Goal: Transaction & Acquisition: Purchase product/service

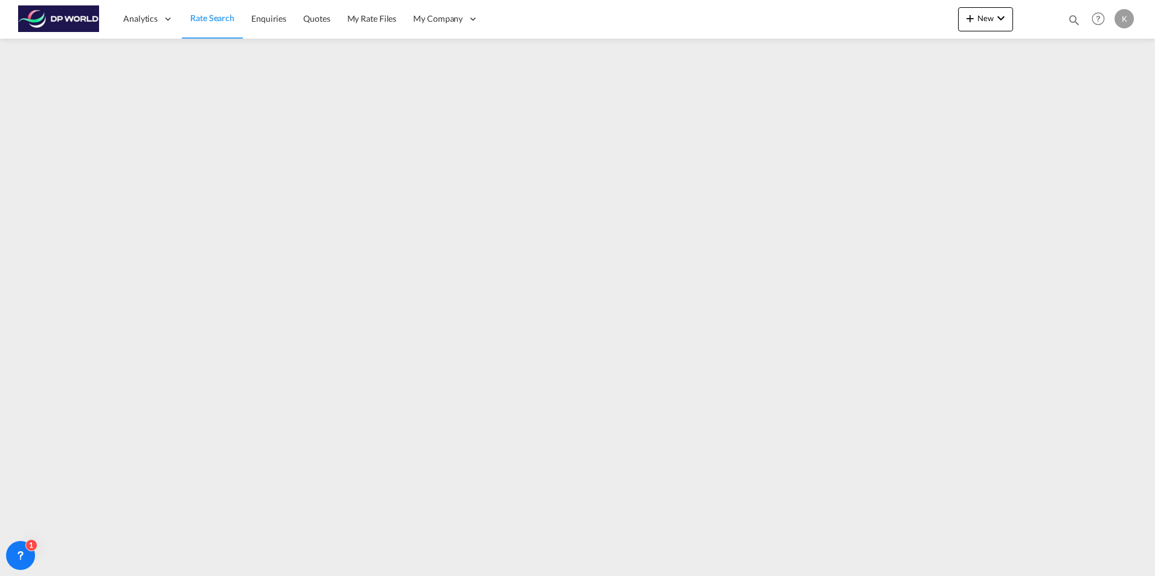
click at [220, 21] on span "Rate Search" at bounding box center [212, 18] width 44 height 10
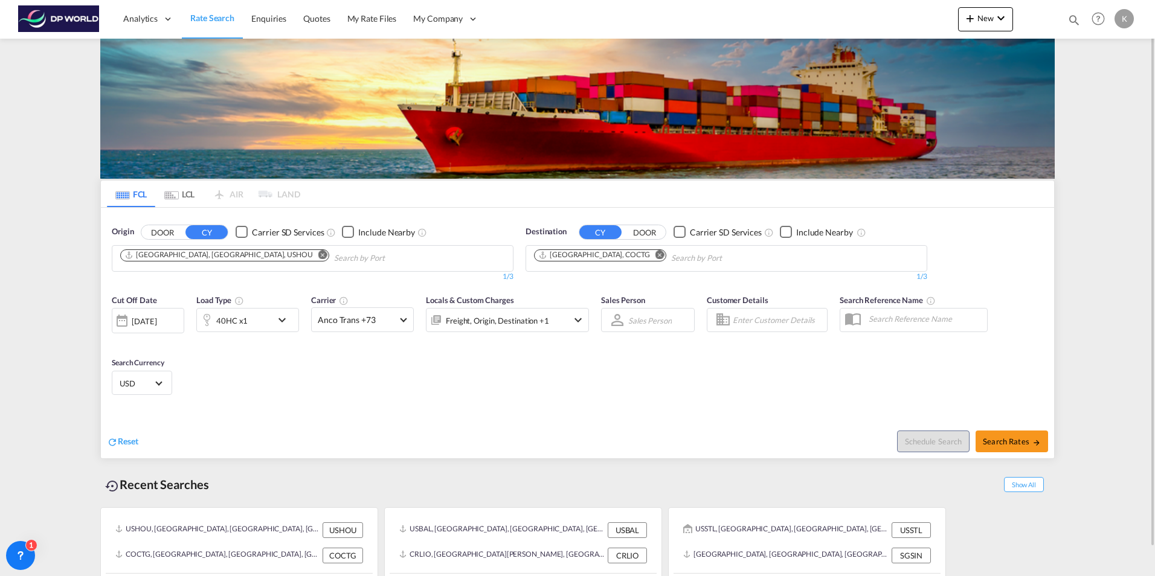
click at [318, 254] on md-icon "Remove" at bounding box center [322, 254] width 9 height 9
click at [655, 256] on md-icon "Remove" at bounding box center [659, 254] width 9 height 9
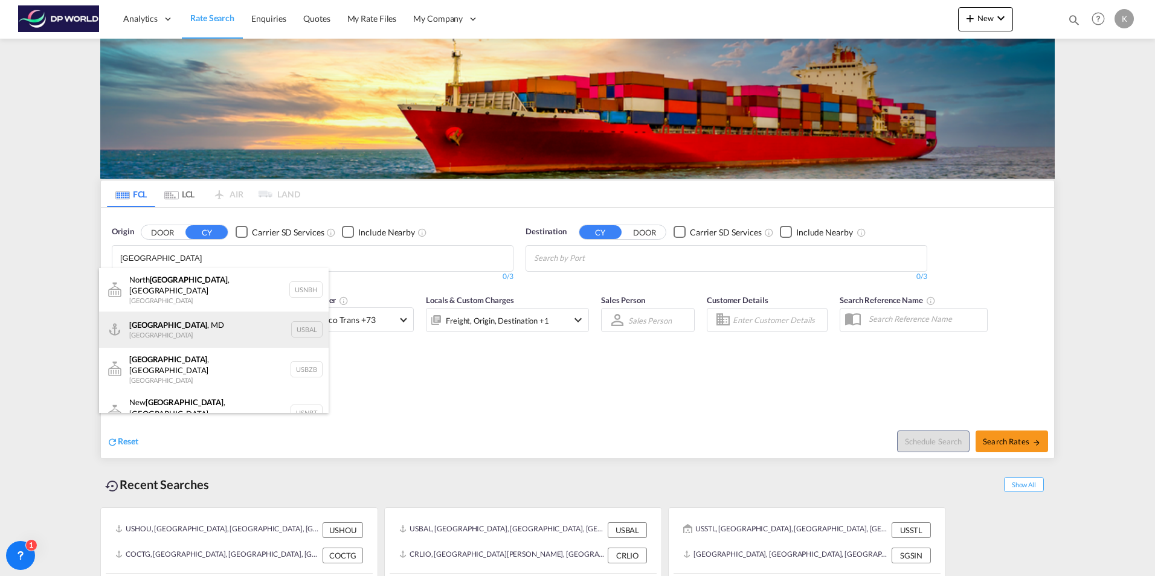
type input "[GEOGRAPHIC_DATA]"
click at [175, 330] on div "[GEOGRAPHIC_DATA] , [GEOGRAPHIC_DATA] [GEOGRAPHIC_DATA] USBAL" at bounding box center [214, 330] width 230 height 36
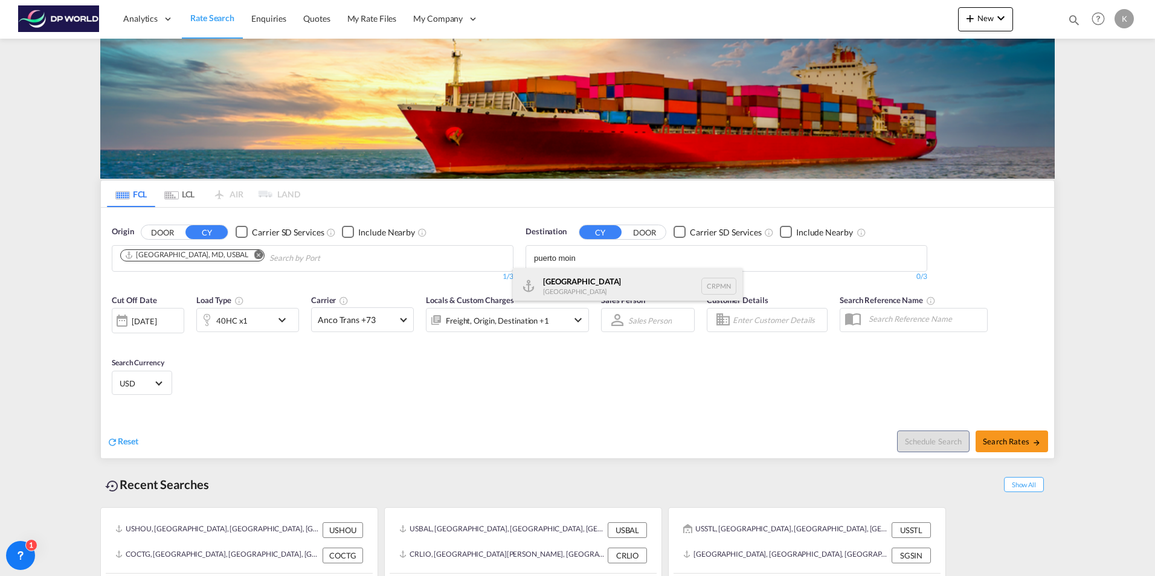
type input "puerto moin"
click at [578, 285] on div "Puerto [PERSON_NAME][GEOGRAPHIC_DATA] CRPMN" at bounding box center [628, 286] width 230 height 36
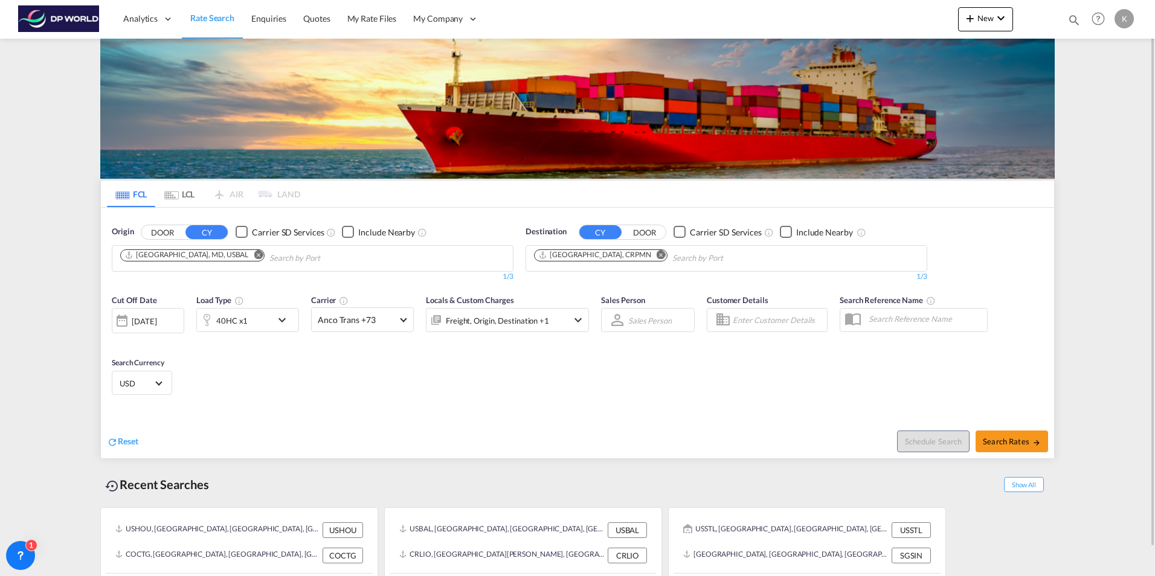
click at [253, 323] on div "40HC x1" at bounding box center [234, 320] width 75 height 24
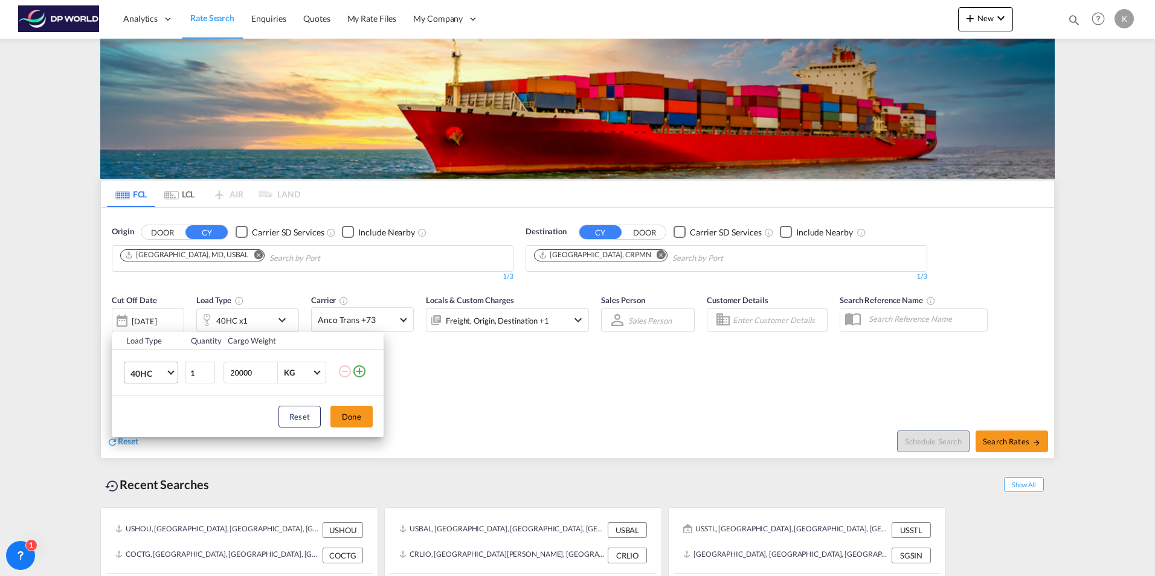
click at [161, 370] on span "40HC" at bounding box center [147, 374] width 35 height 12
click at [156, 317] on md-option "20GP" at bounding box center [162, 315] width 82 height 29
click at [358, 416] on button "Done" at bounding box center [351, 417] width 42 height 22
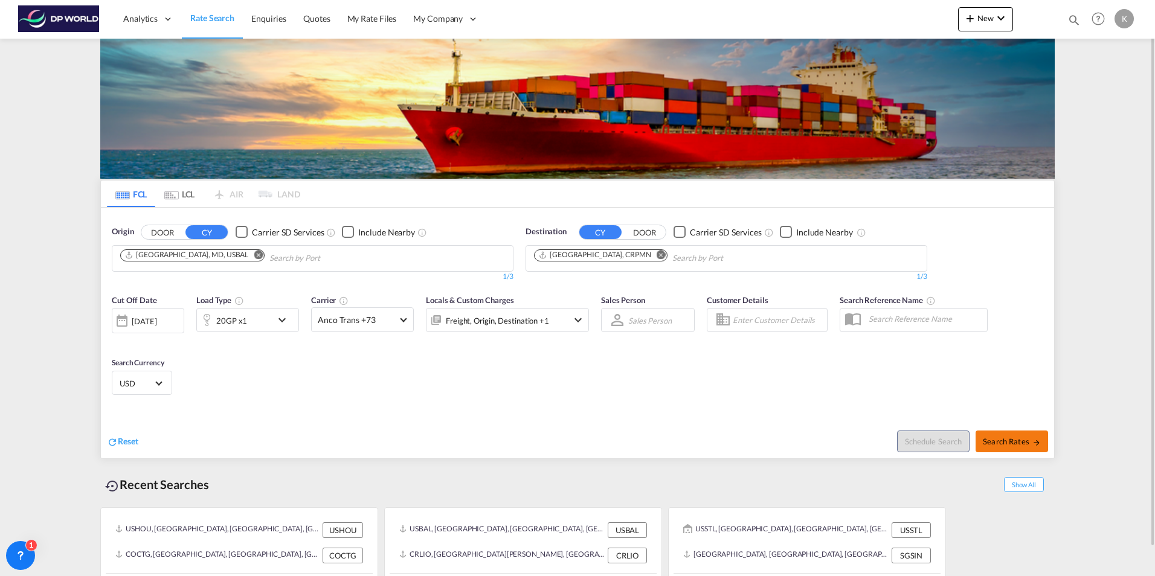
click at [1018, 439] on span "Search Rates" at bounding box center [1012, 442] width 58 height 10
type input "USBAL to CRPMN / [DATE]"
